Goal: Task Accomplishment & Management: Complete application form

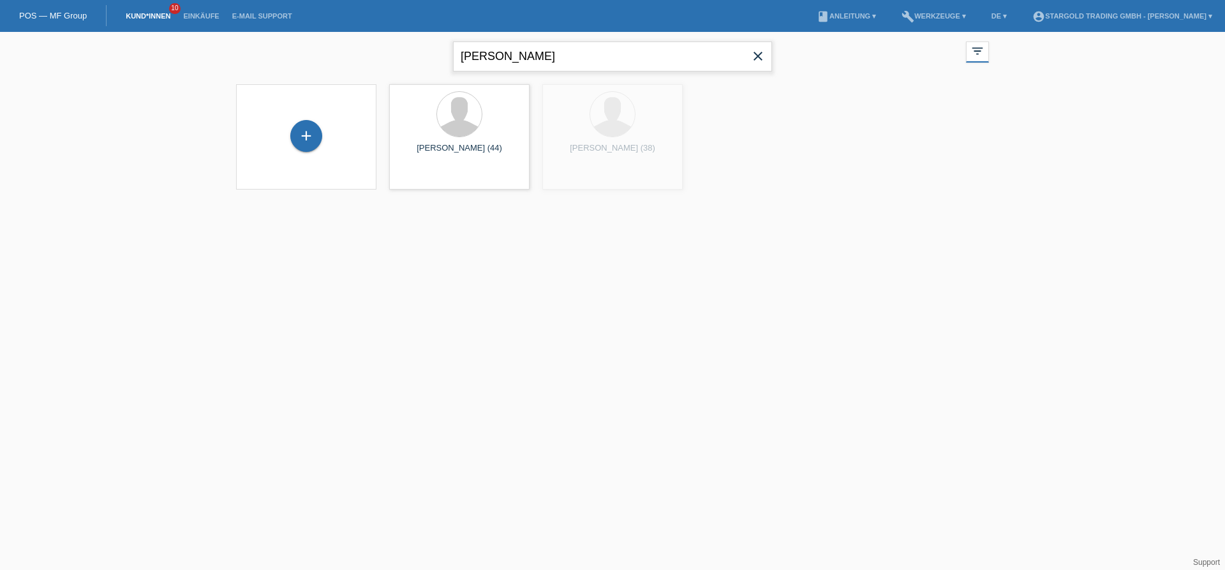
click at [531, 62] on input "markus" at bounding box center [612, 56] width 319 height 30
type input "gajur"
click at [440, 176] on span "Anzeigen" at bounding box center [425, 179] width 34 height 10
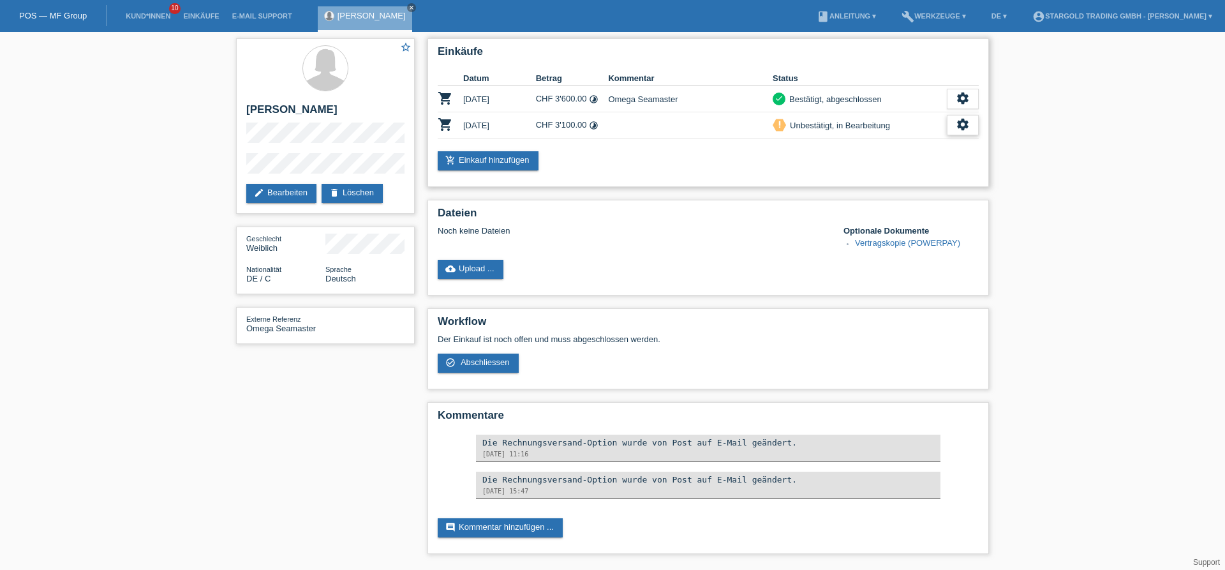
click at [968, 126] on icon "settings" at bounding box center [963, 124] width 14 height 14
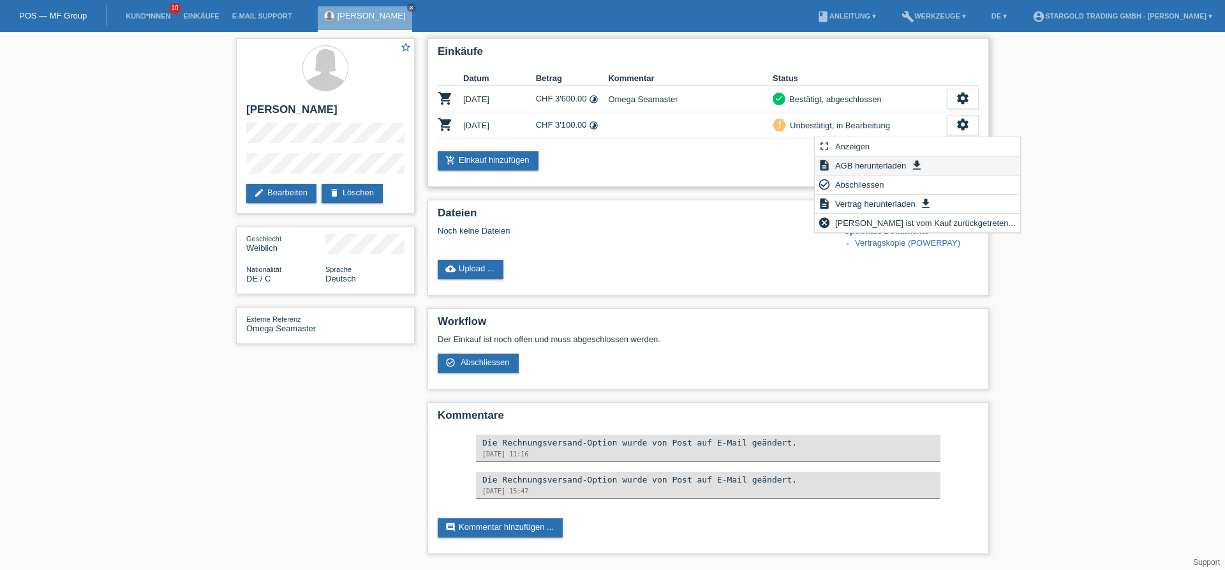
click at [868, 167] on span "AGB herunterladen" at bounding box center [871, 165] width 75 height 15
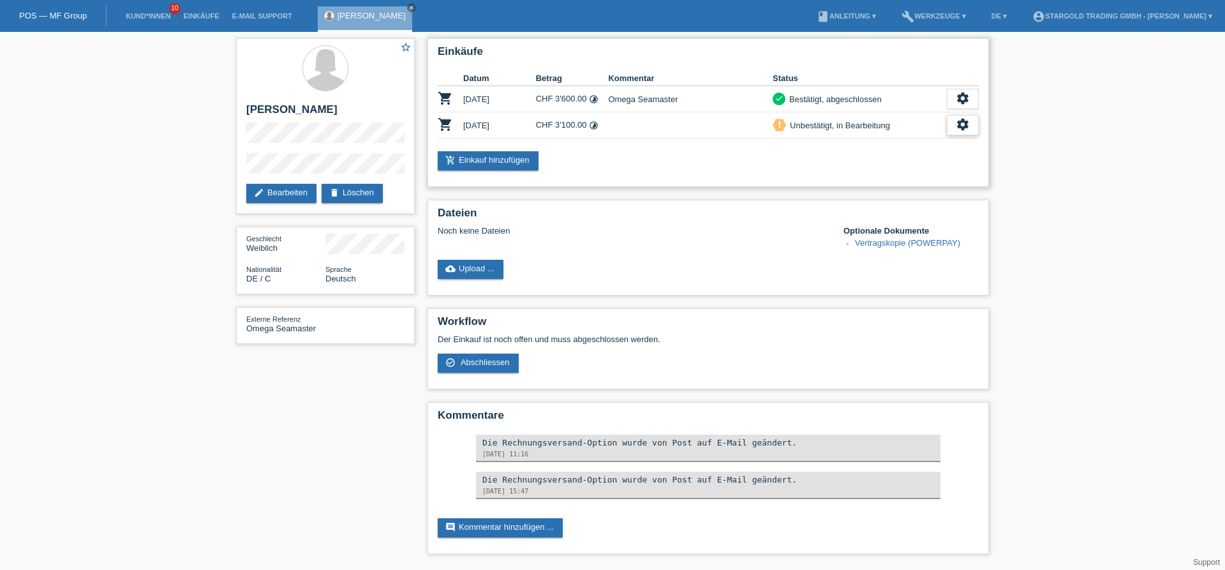
click at [965, 127] on icon "settings" at bounding box center [963, 124] width 14 height 14
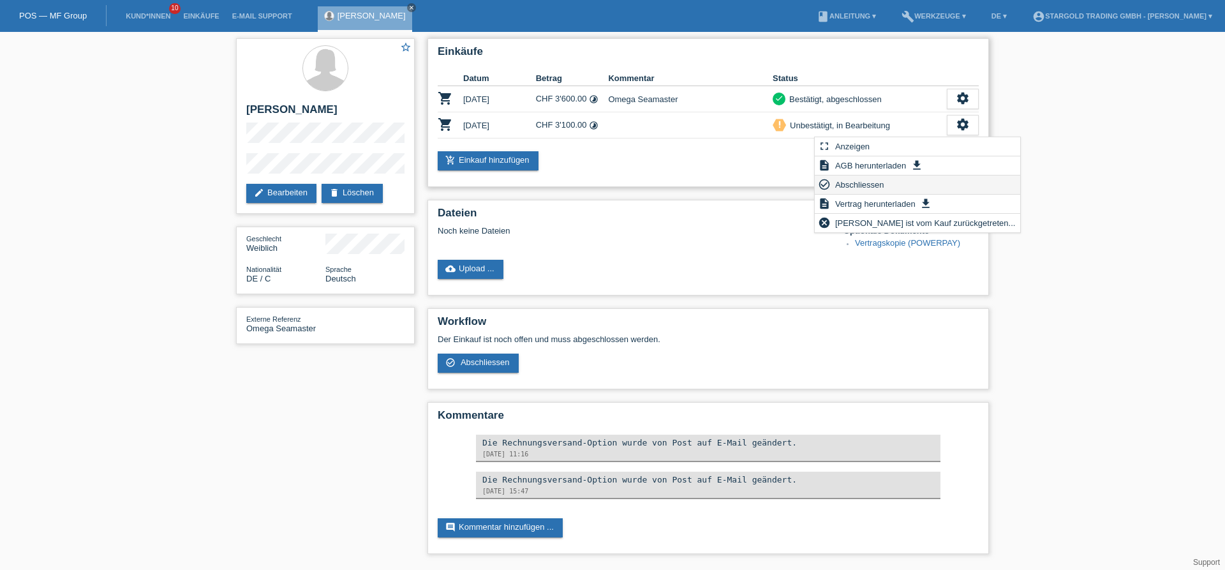
click at [865, 186] on span "Abschliessen" at bounding box center [860, 184] width 53 height 15
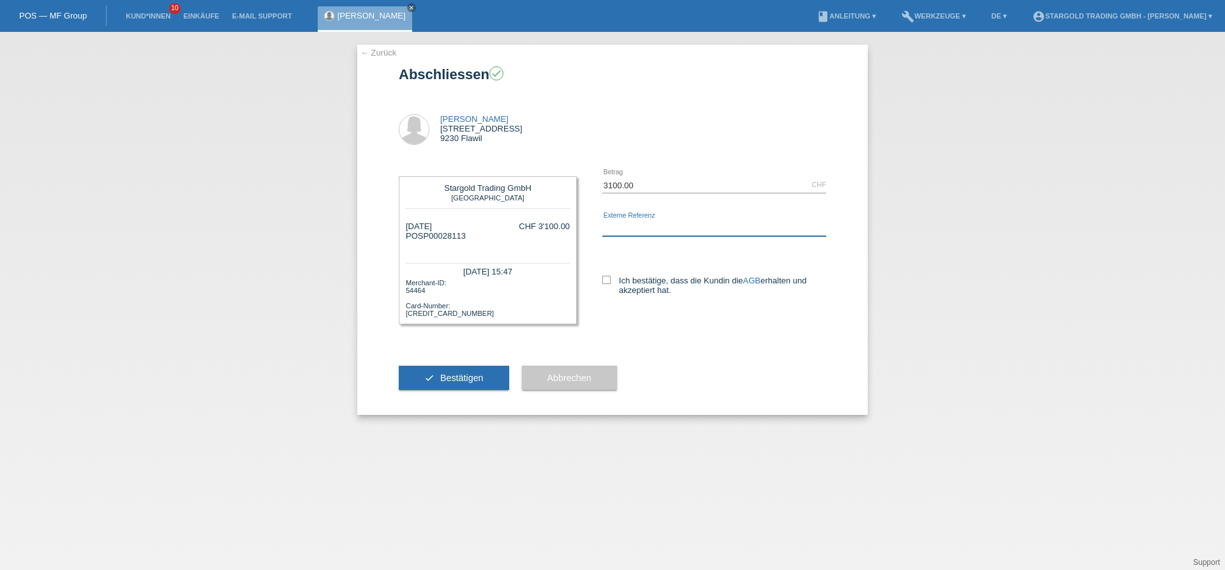
click at [644, 225] on input "text" at bounding box center [715, 228] width 224 height 16
type input "Bucherer Carl."
click at [461, 382] on span "Bestätigen" at bounding box center [461, 378] width 43 height 10
click at [606, 281] on icon at bounding box center [607, 280] width 8 height 8
click at [606, 281] on input "Ich bestätige, dass die Kundin die AGB erhalten und akzeptiert hat." at bounding box center [607, 280] width 8 height 8
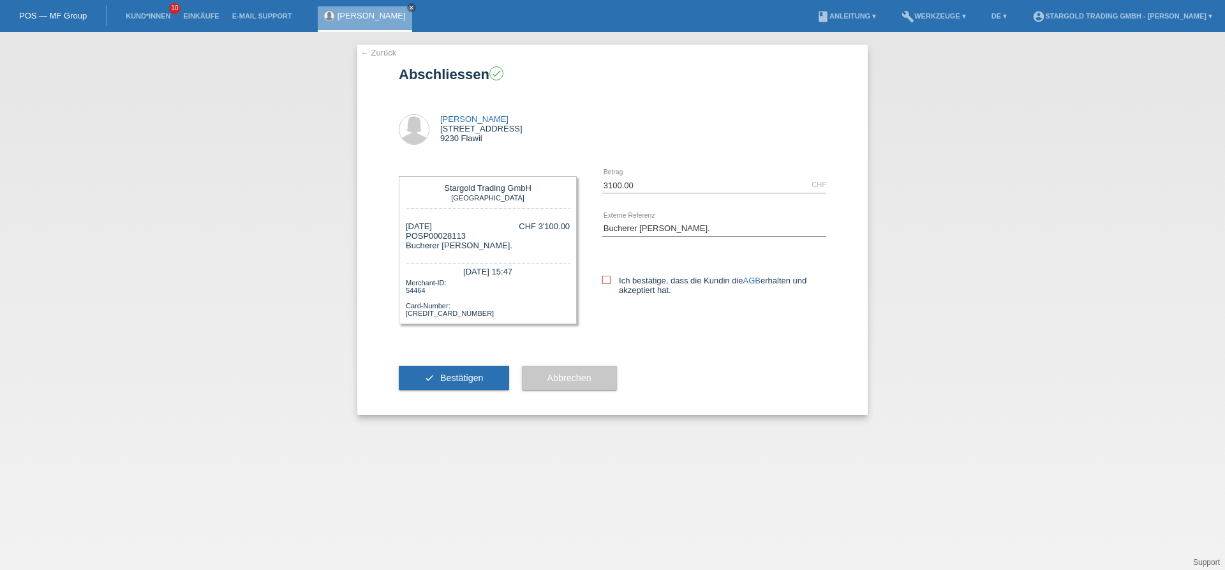
checkbox input "true"
click at [447, 383] on span "Bestätigen" at bounding box center [461, 378] width 43 height 10
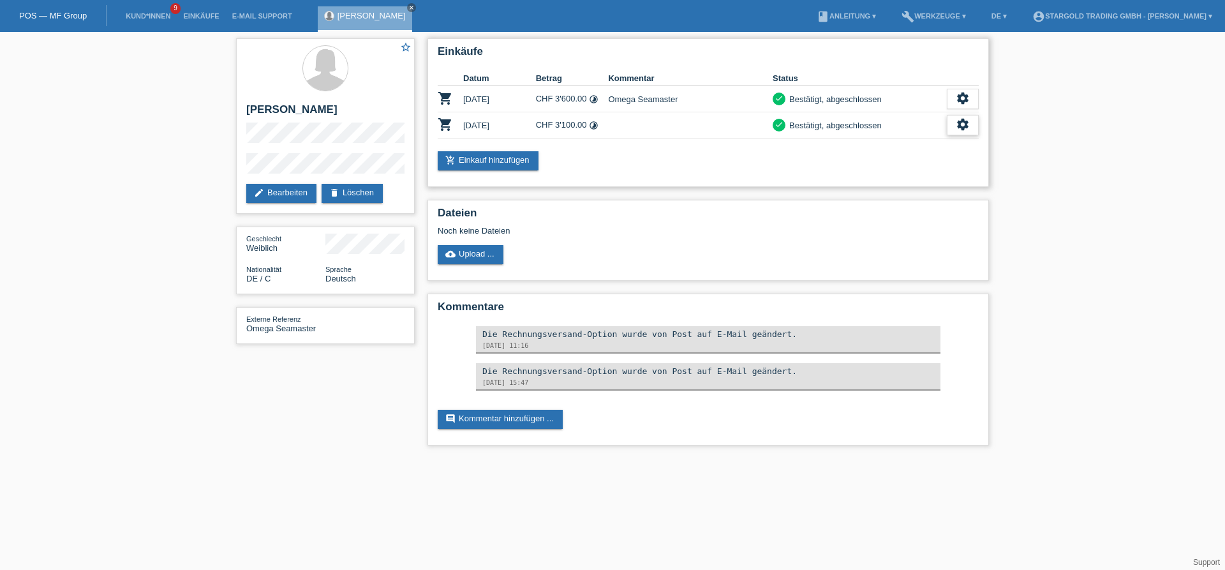
click at [965, 129] on icon "settings" at bounding box center [963, 124] width 14 height 14
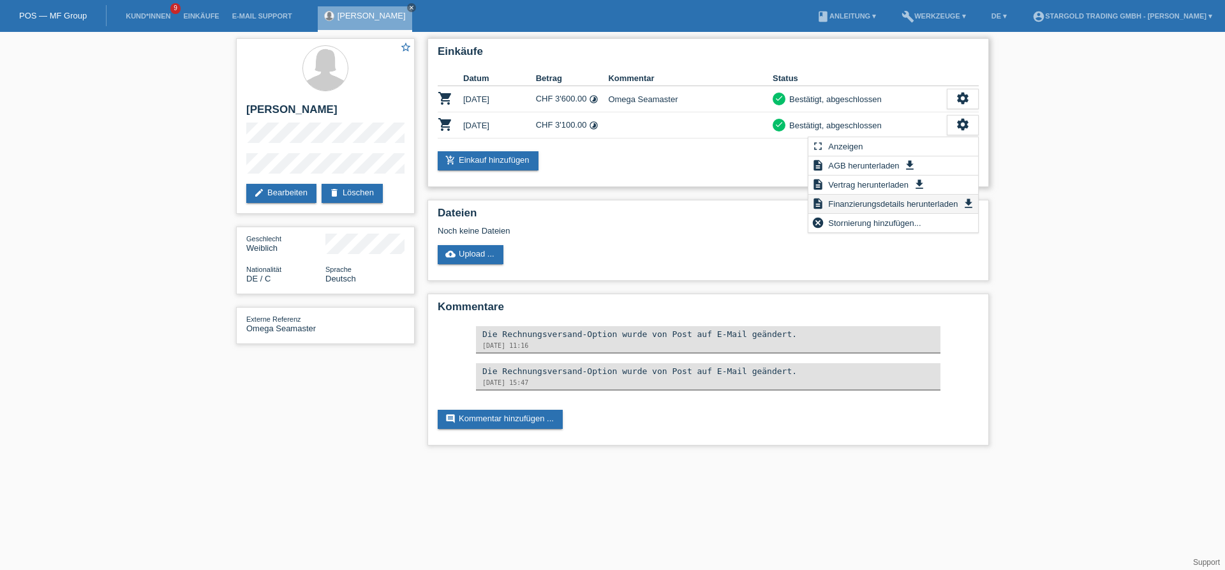
click at [880, 200] on span "Finanzierungsdetails herunterladen" at bounding box center [893, 203] width 133 height 15
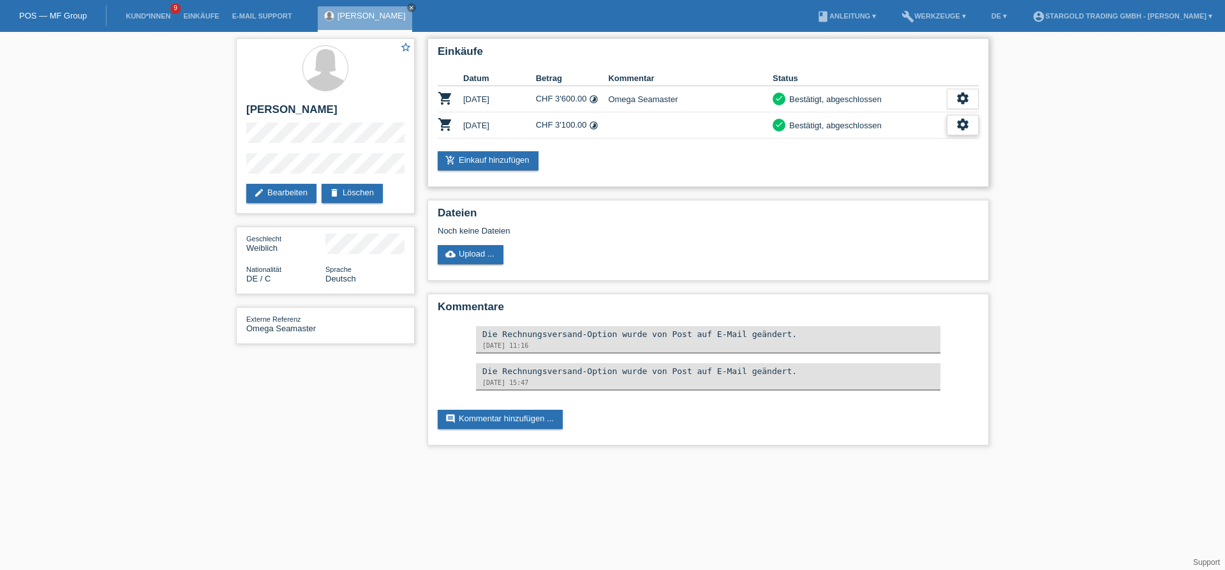
click at [962, 129] on icon "settings" at bounding box center [963, 124] width 14 height 14
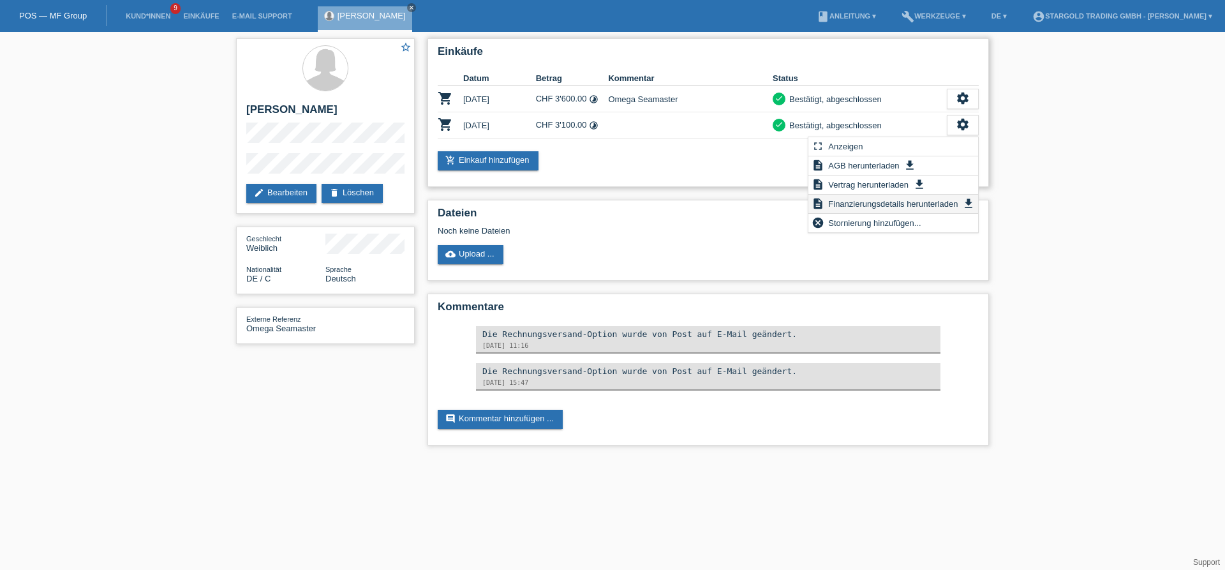
click at [845, 200] on span "Finanzierungsdetails herunterladen" at bounding box center [893, 203] width 133 height 15
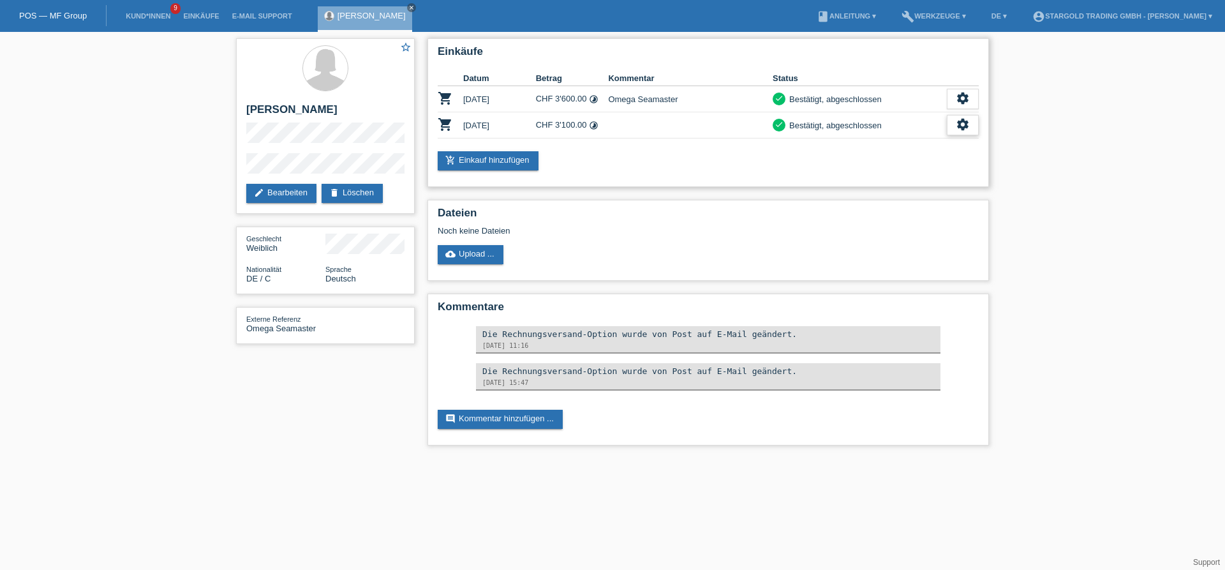
click at [972, 123] on div "settings" at bounding box center [963, 125] width 32 height 20
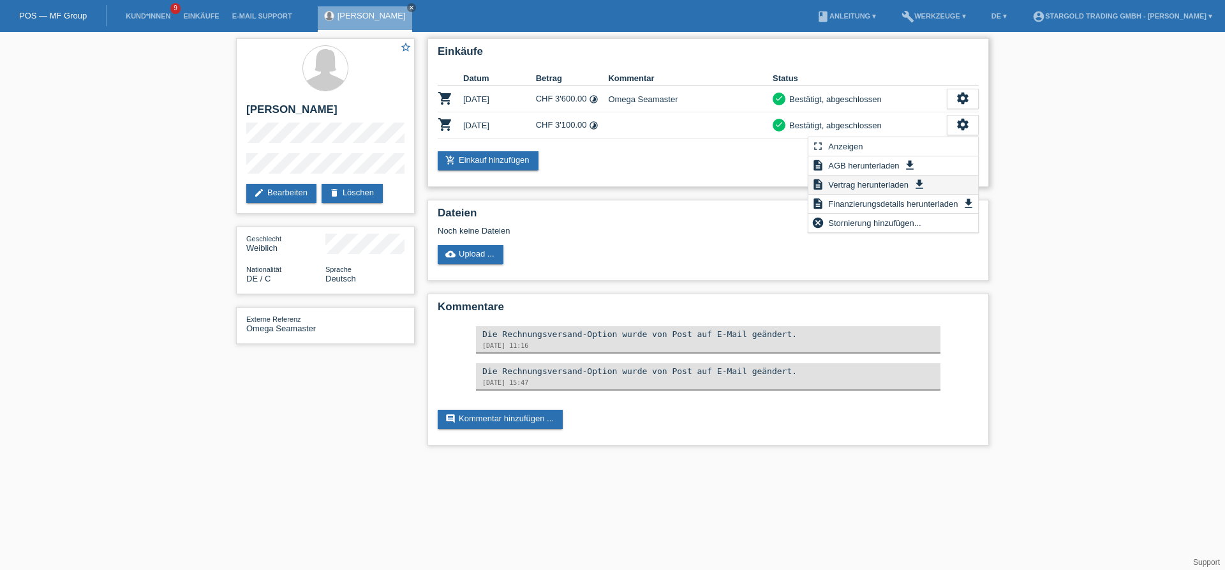
click at [861, 187] on span "Vertrag herunterladen" at bounding box center [869, 184] width 84 height 15
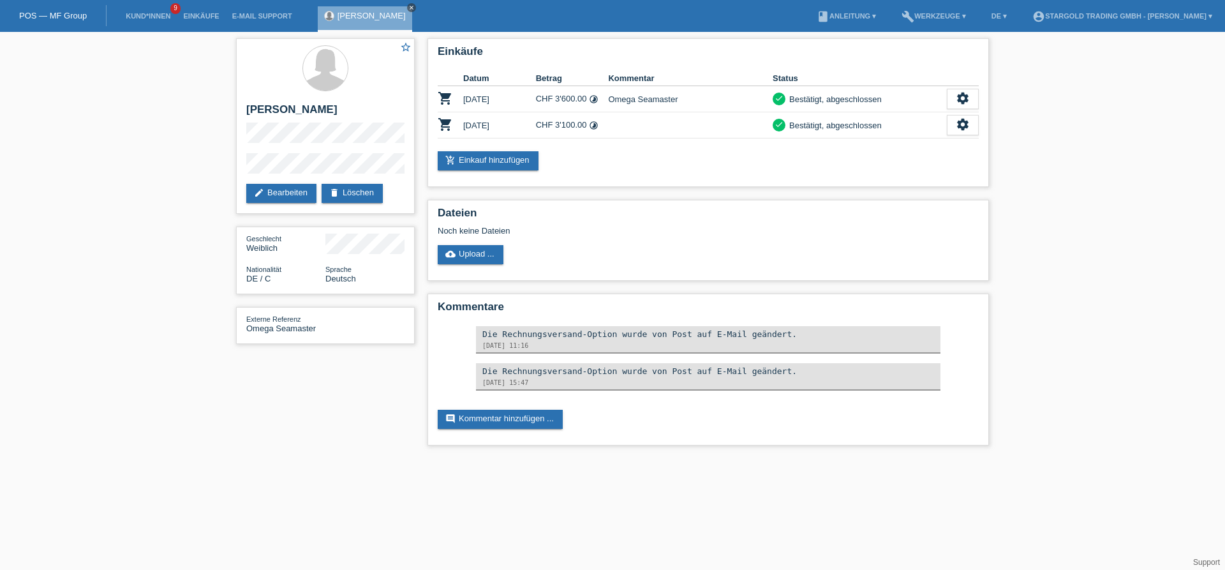
click at [408, 7] on icon "close" at bounding box center [411, 7] width 6 height 6
click at [200, 20] on li "Einkäufe" at bounding box center [201, 16] width 49 height 33
click at [202, 19] on link "Einkäufe" at bounding box center [201, 16] width 49 height 8
